Goal: Navigation & Orientation: Find specific page/section

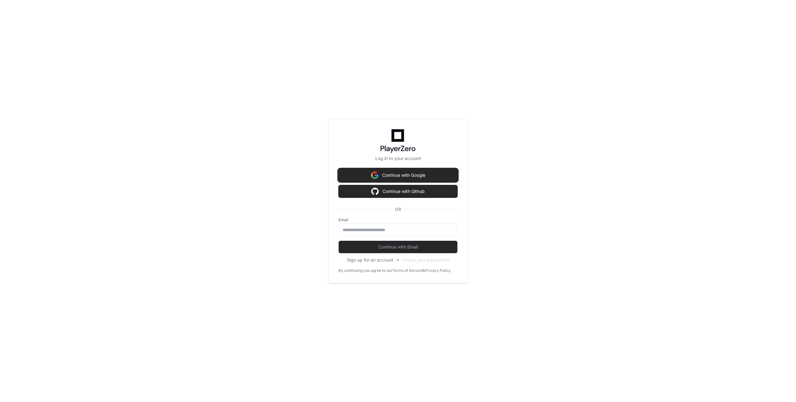
click at [405, 173] on button "Continue with Google" at bounding box center [398, 175] width 119 height 12
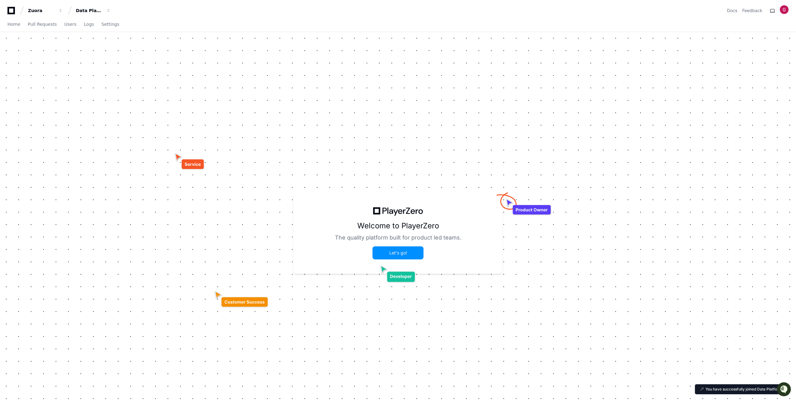
click at [400, 253] on button "Let's go!" at bounding box center [398, 253] width 50 height 12
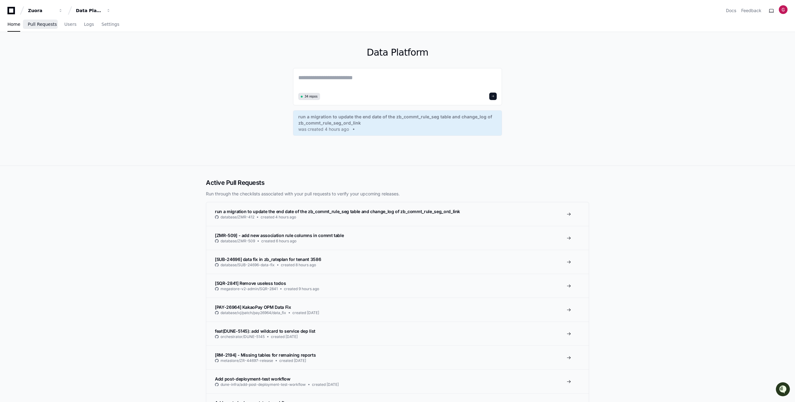
click at [38, 24] on span "Pull Requests" at bounding box center [42, 24] width 29 height 4
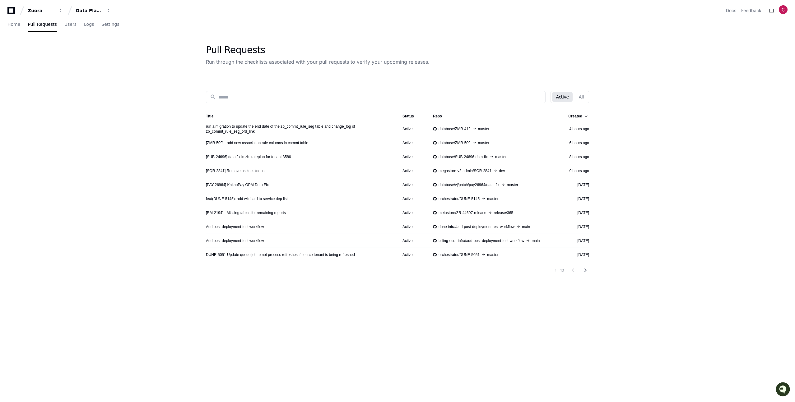
click at [121, 201] on app-pull-request-list-page "Pull Requests Run through the checklists associated with your pull requests to …" at bounding box center [397, 256] width 795 height 449
click at [9, 23] on span "Home" at bounding box center [13, 24] width 13 height 4
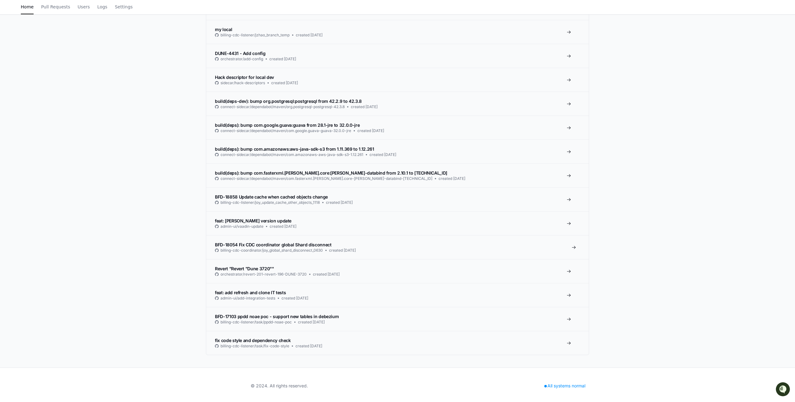
scroll to position [3061, 0]
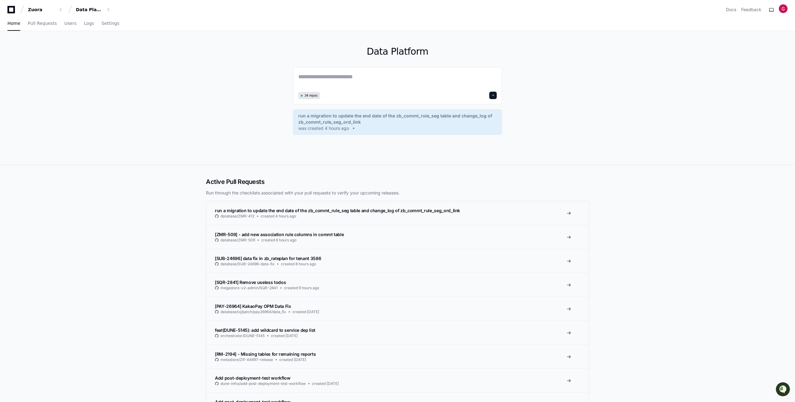
scroll to position [1, 0]
